Goal: Check status: Check status

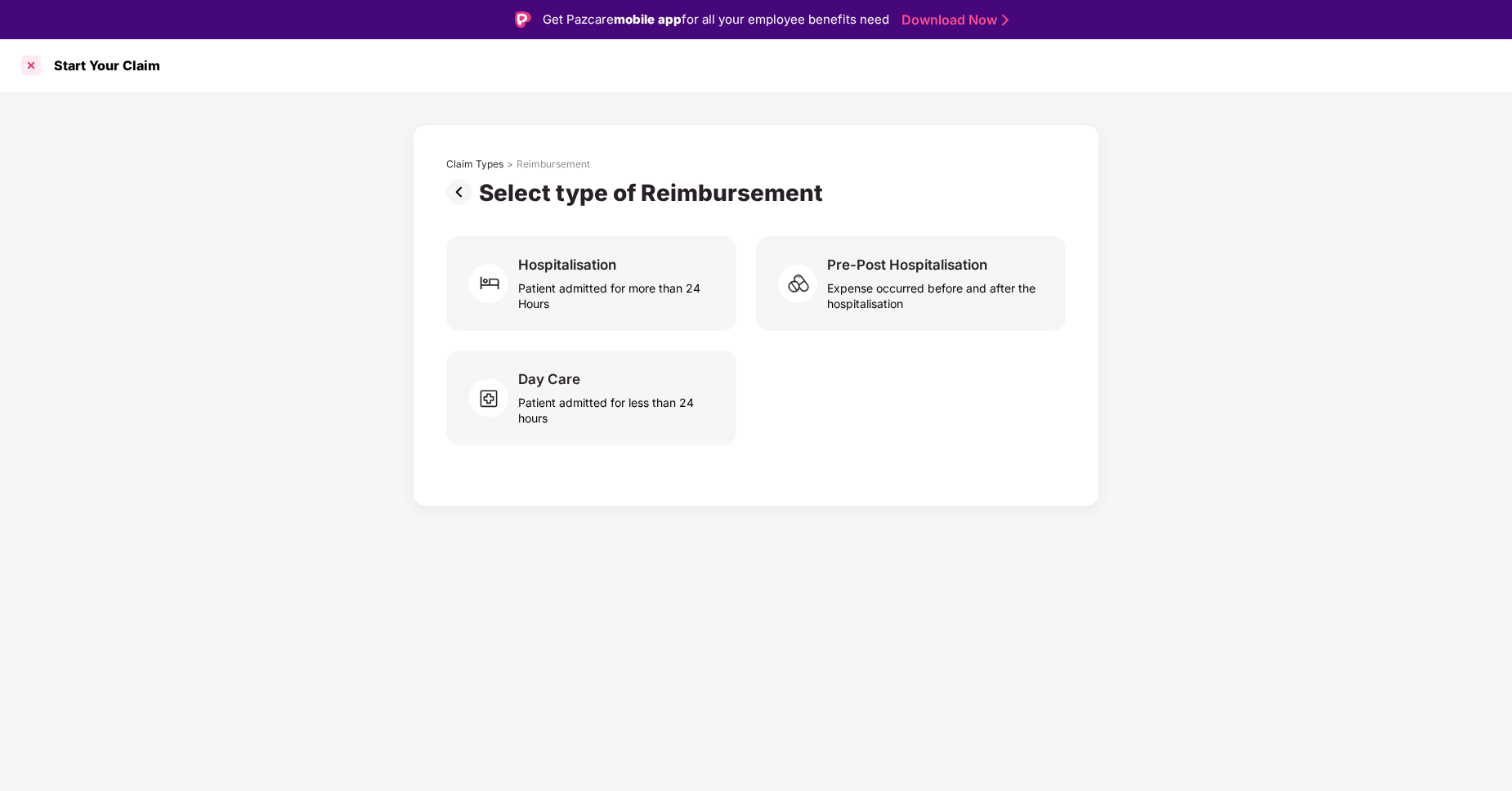
click at [29, 66] on div at bounding box center [31, 66] width 26 height 26
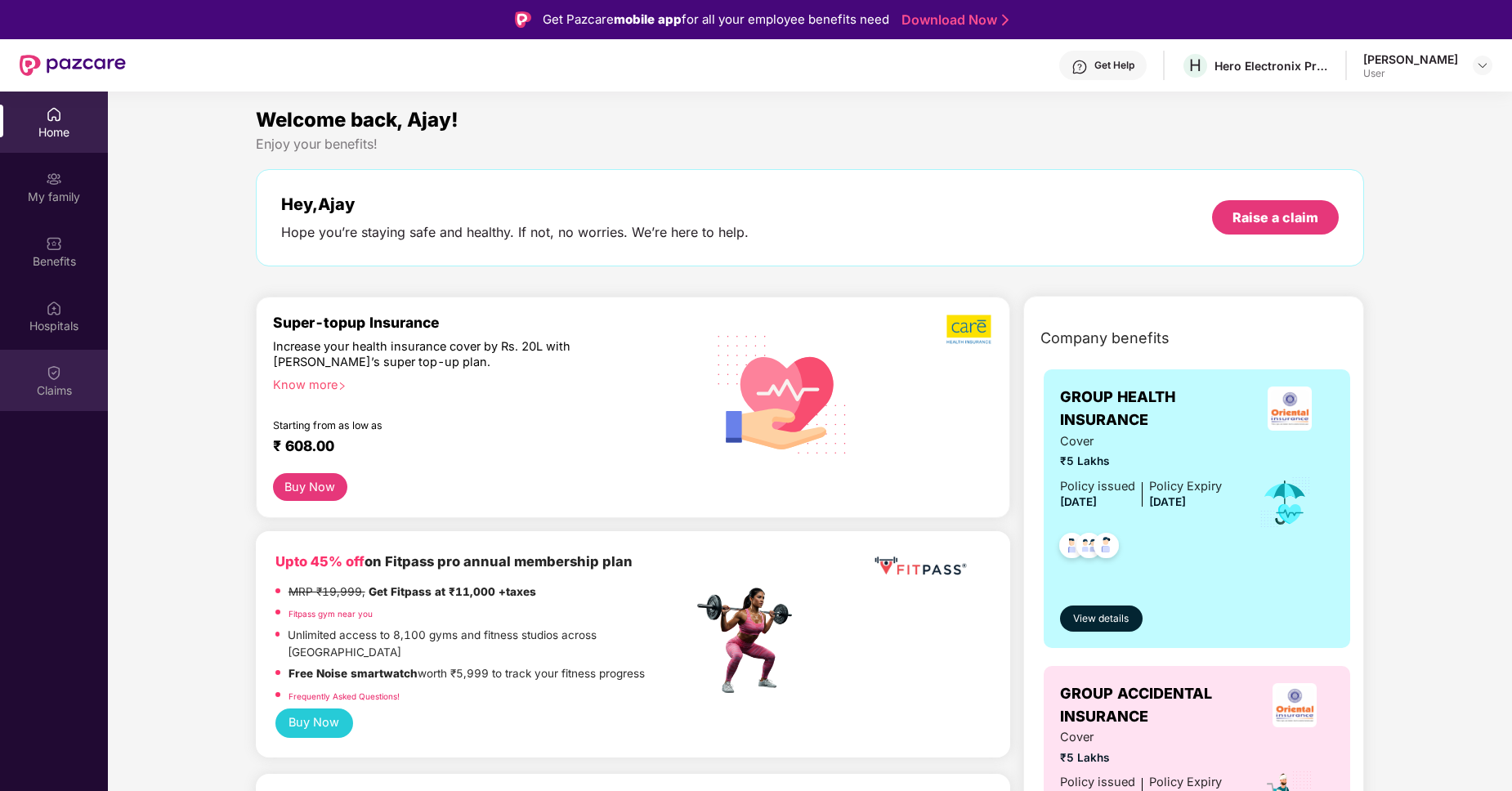
click at [40, 384] on div "Claims" at bounding box center [54, 390] width 108 height 16
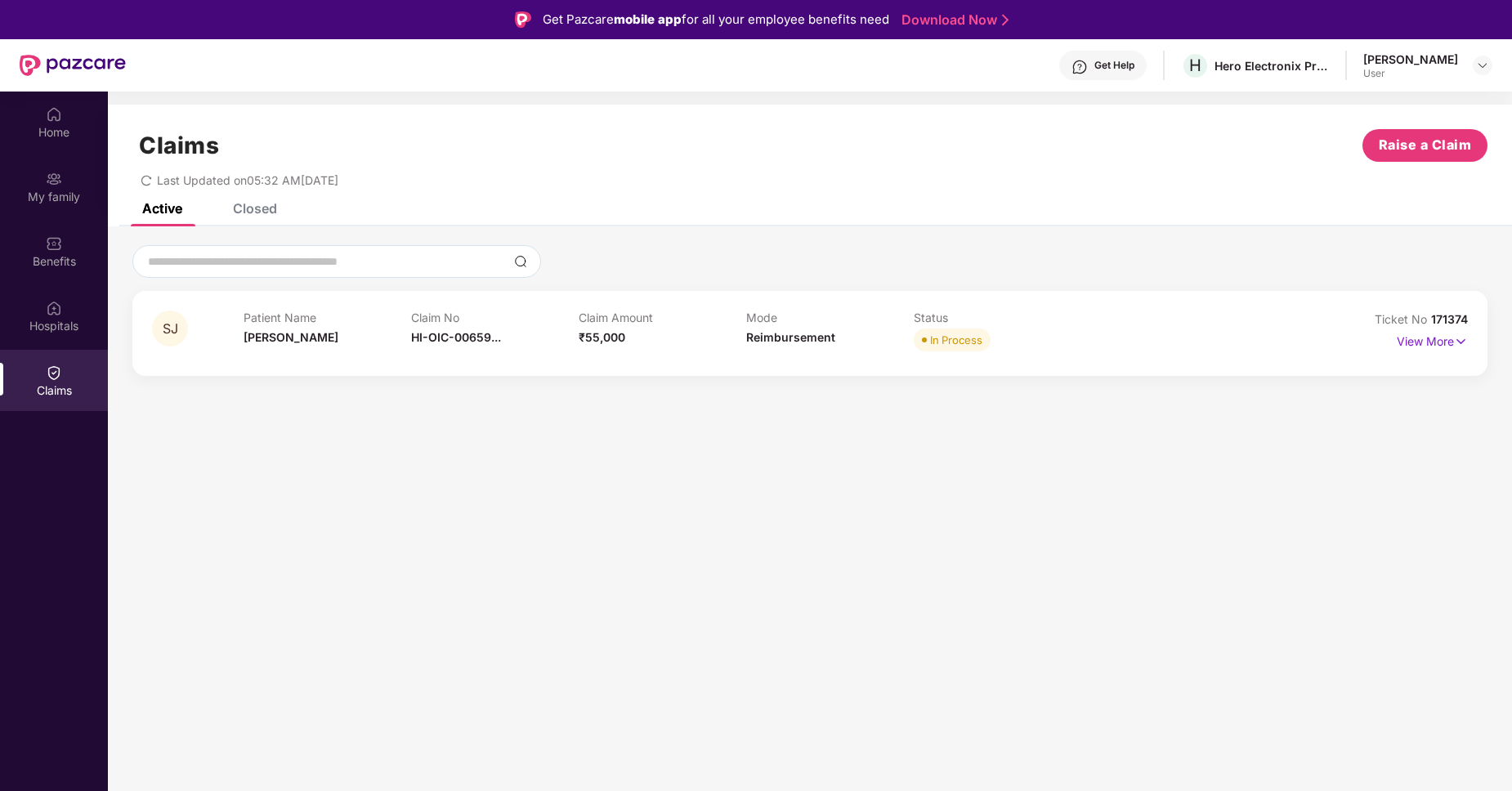
click at [1468, 339] on div "SJ Patient Name [PERSON_NAME][DEMOGRAPHIC_DATA] Claim No HI-OIC-00659... Claim …" at bounding box center [810, 333] width 1355 height 85
click at [1439, 343] on p "View More" at bounding box center [1432, 339] width 71 height 22
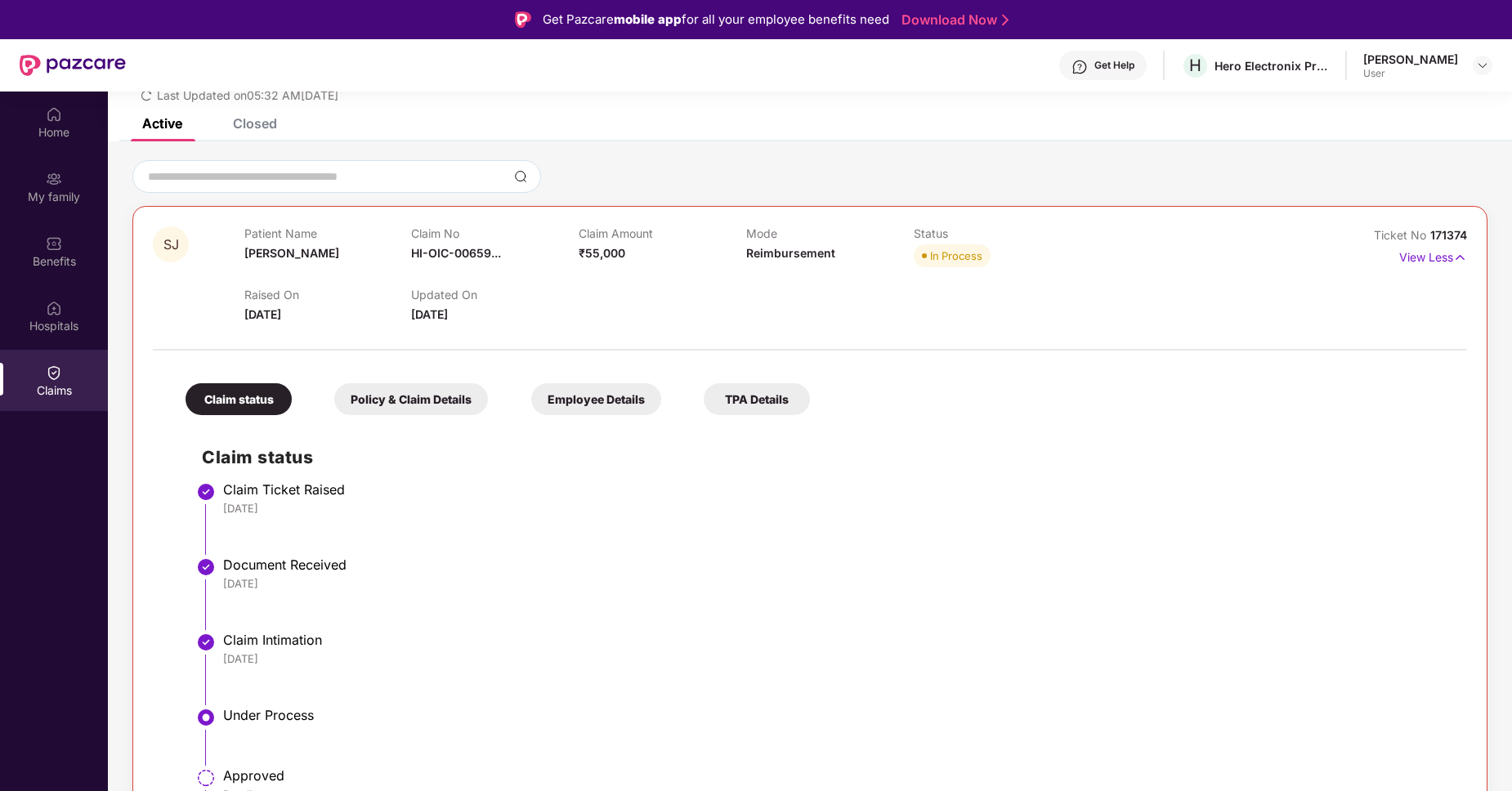
scroll to position [127, 0]
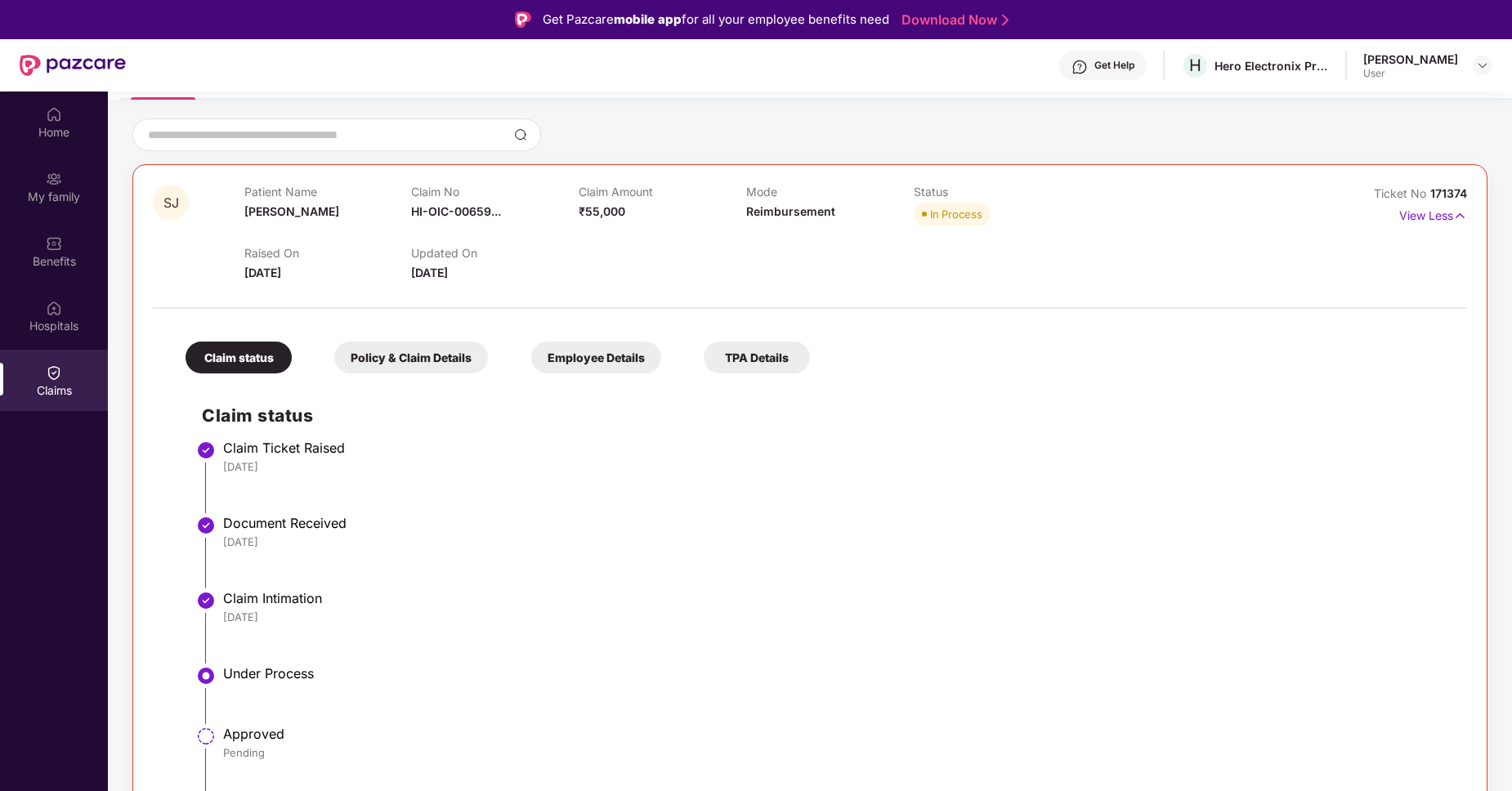
click at [399, 360] on div "Policy & Claim Details" at bounding box center [411, 357] width 154 height 32
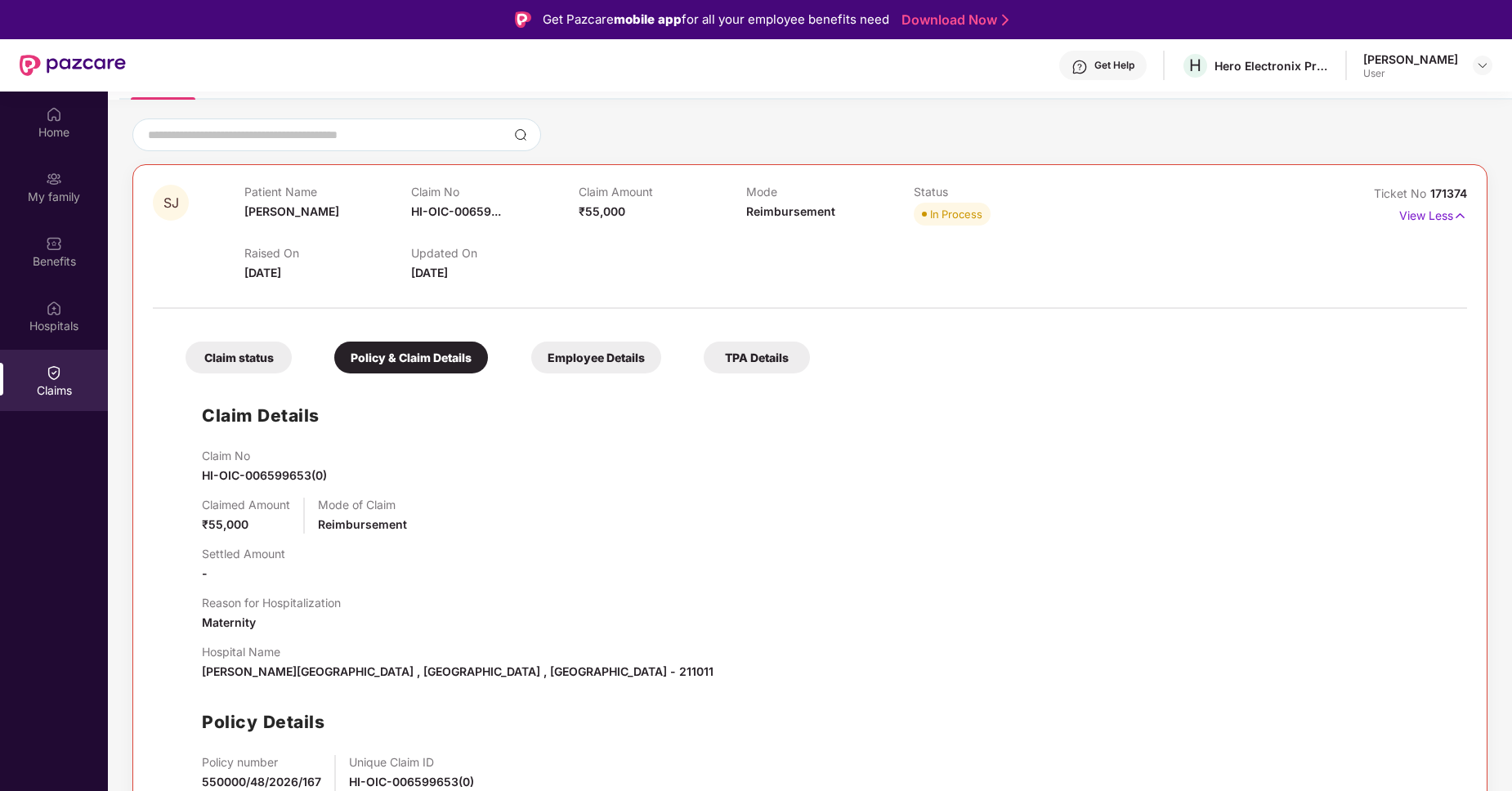
scroll to position [134, 0]
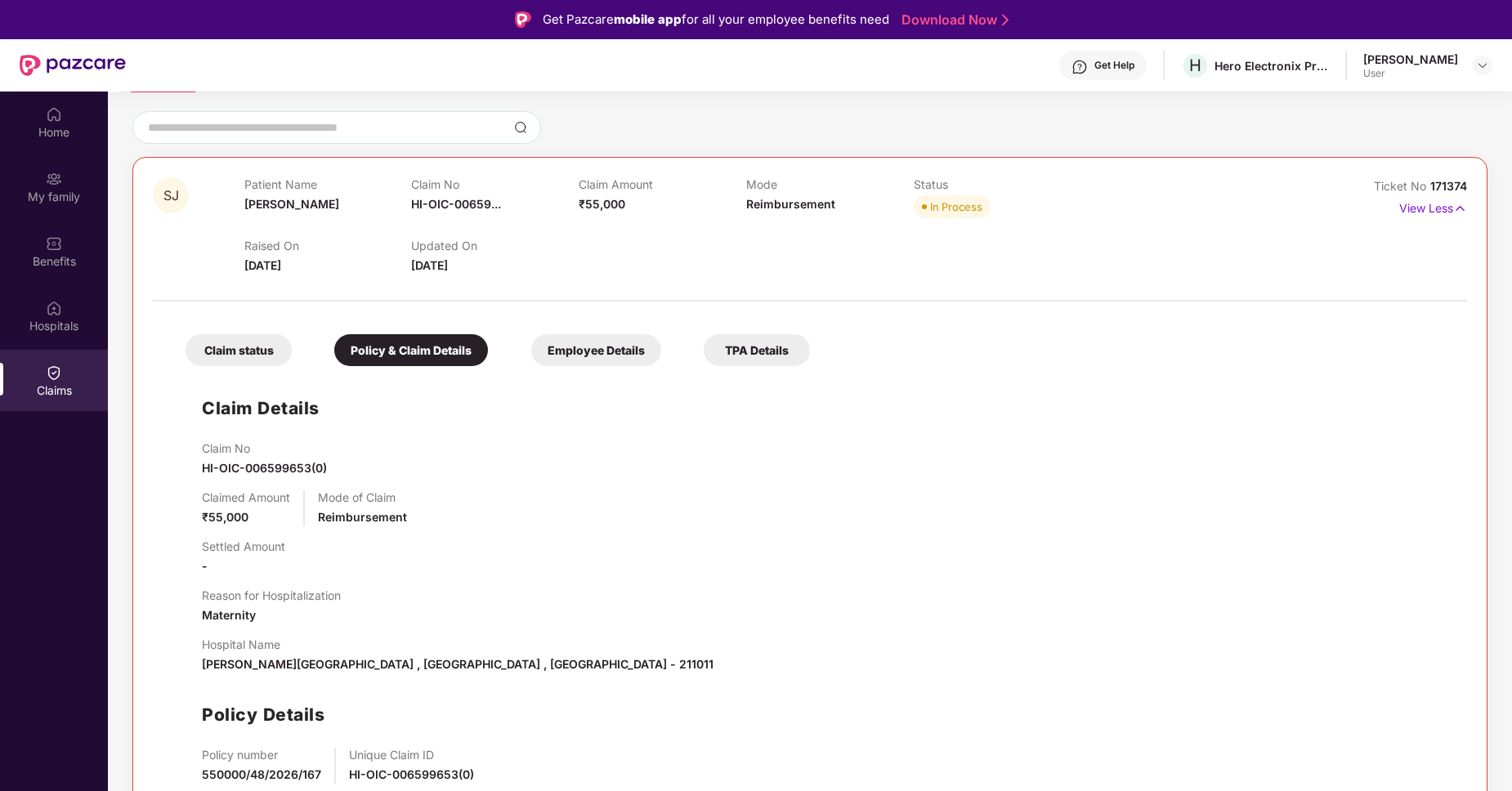
click at [615, 354] on div "Employee Details" at bounding box center [596, 350] width 130 height 32
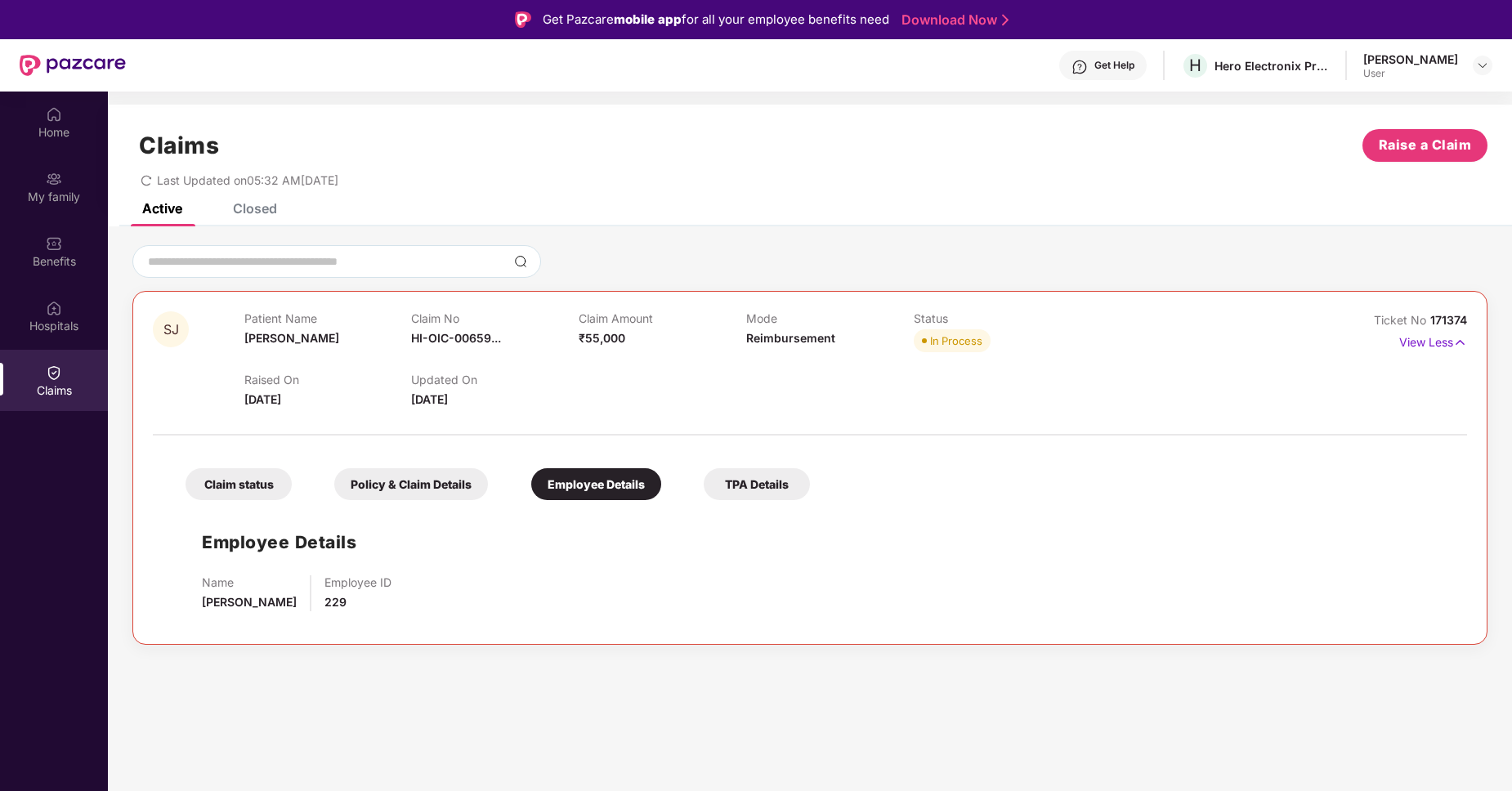
scroll to position [0, 0]
click at [739, 485] on div "TPA Details" at bounding box center [756, 484] width 106 height 32
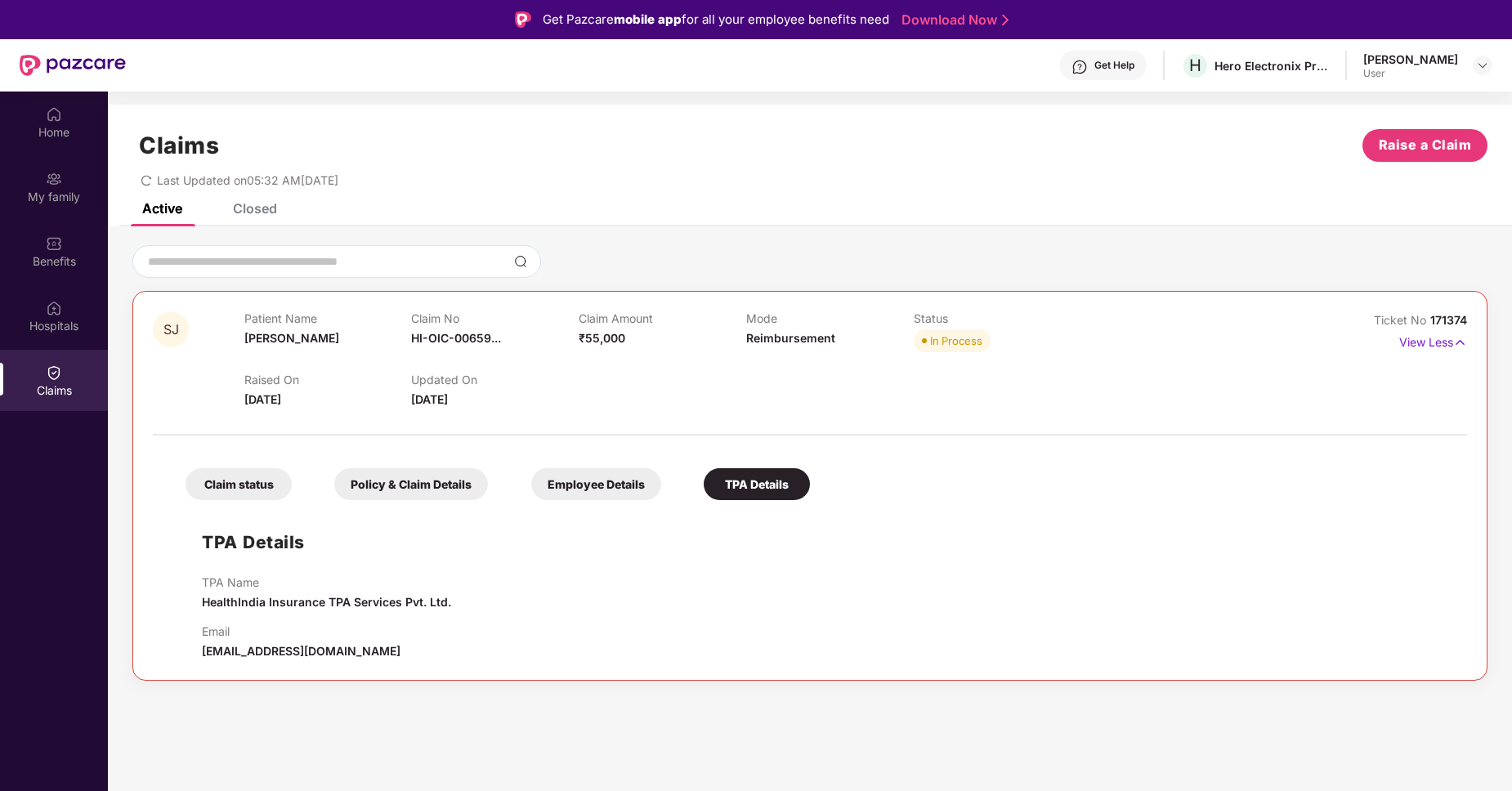
click at [230, 476] on div "Claim status" at bounding box center [238, 484] width 106 height 32
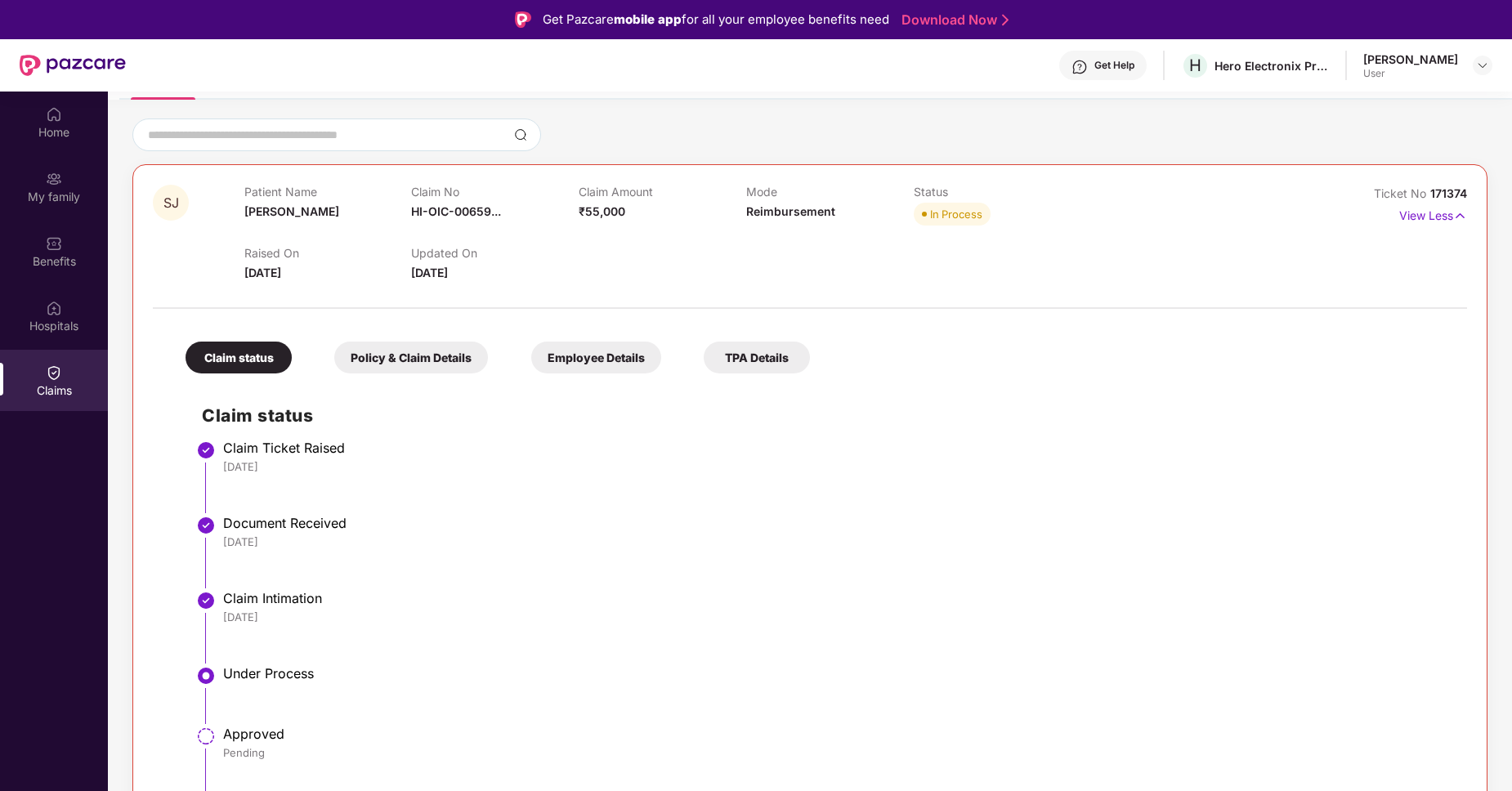
click at [270, 271] on span "[DATE]" at bounding box center [263, 272] width 37 height 14
click at [448, 272] on span "[DATE]" at bounding box center [429, 272] width 37 height 14
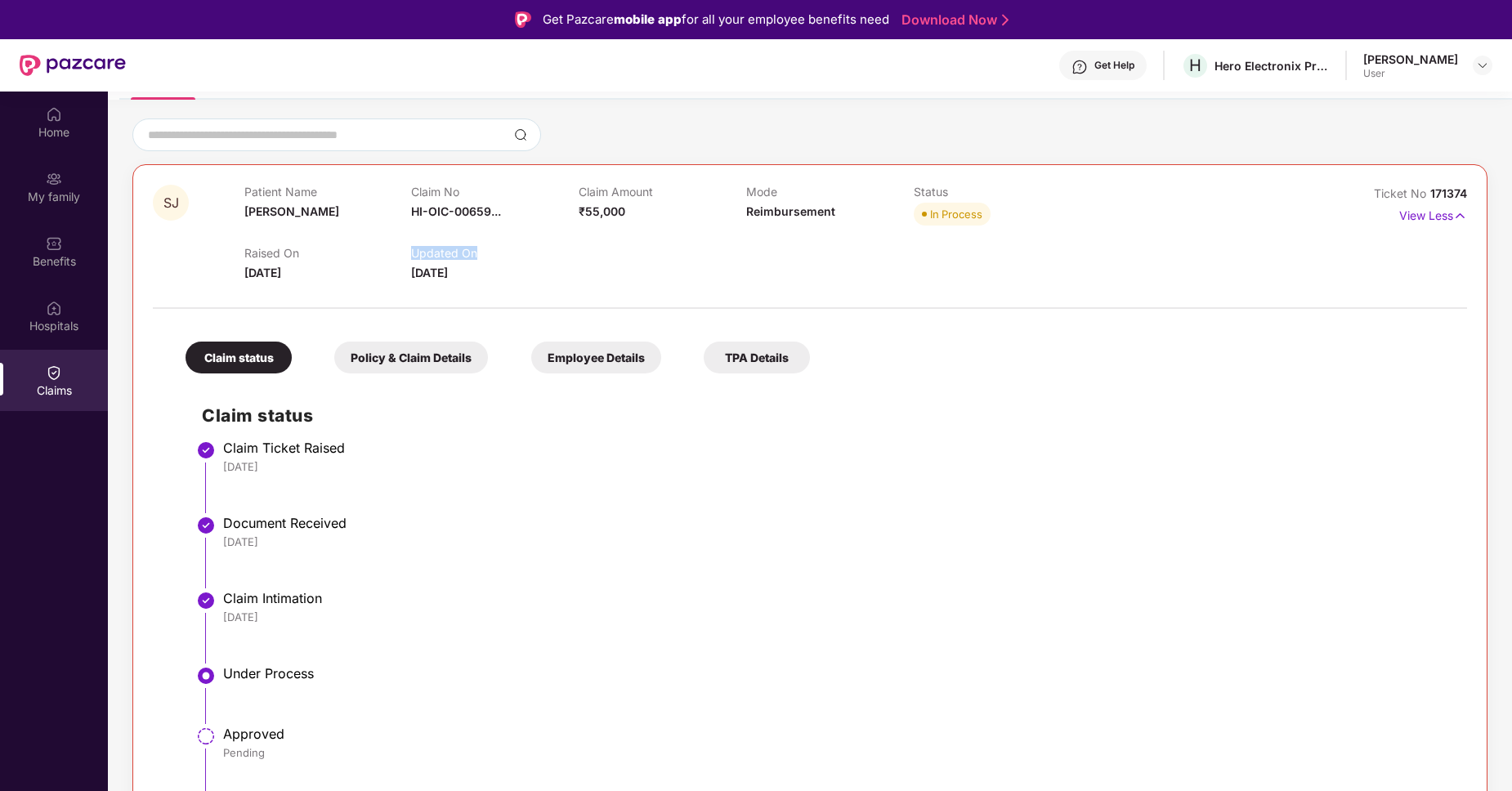
click at [448, 272] on span "[DATE]" at bounding box center [429, 272] width 37 height 14
click at [1101, 302] on div at bounding box center [810, 300] width 1314 height 35
click at [66, 125] on div "Home" at bounding box center [54, 132] width 108 height 16
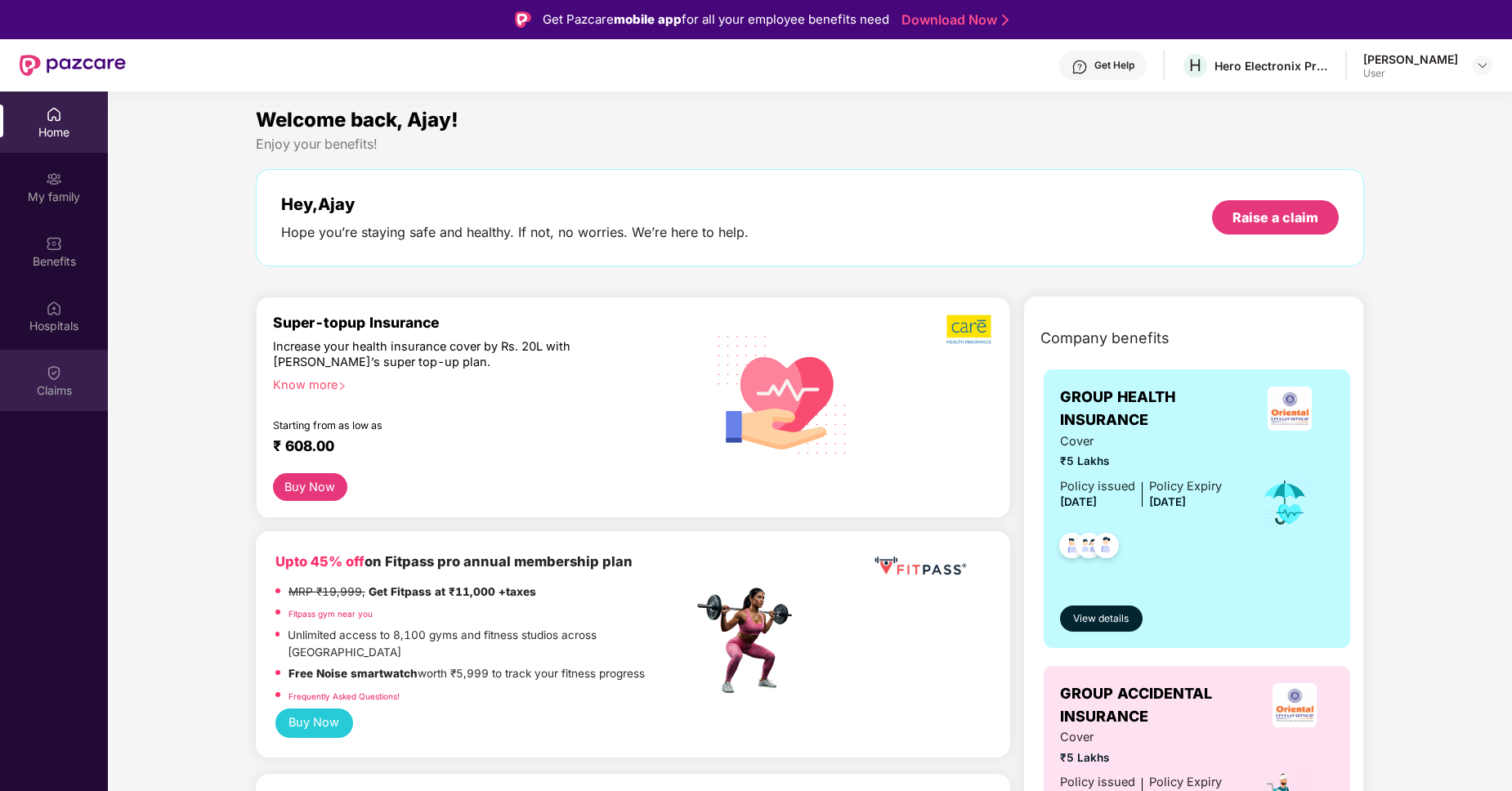
click at [51, 387] on div "Claims" at bounding box center [54, 390] width 108 height 16
